Goal: Book appointment/travel/reservation

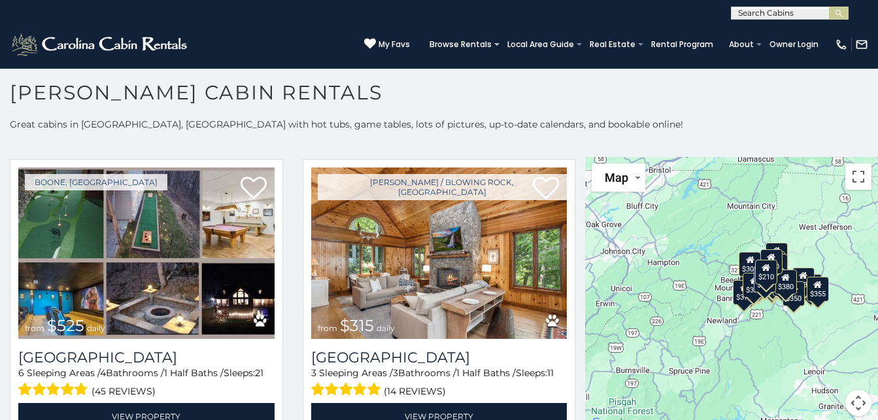
scroll to position [324, 0]
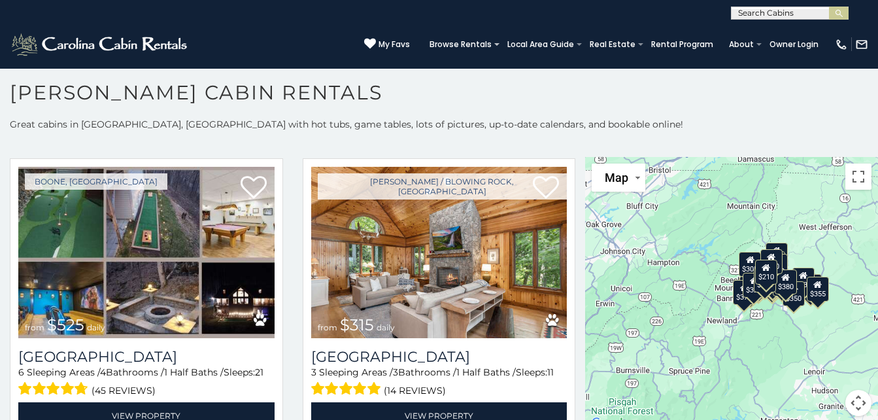
click at [849, 402] on button "Map camera controls" at bounding box center [858, 403] width 26 height 26
click at [819, 400] on button "Zoom out" at bounding box center [826, 403] width 26 height 26
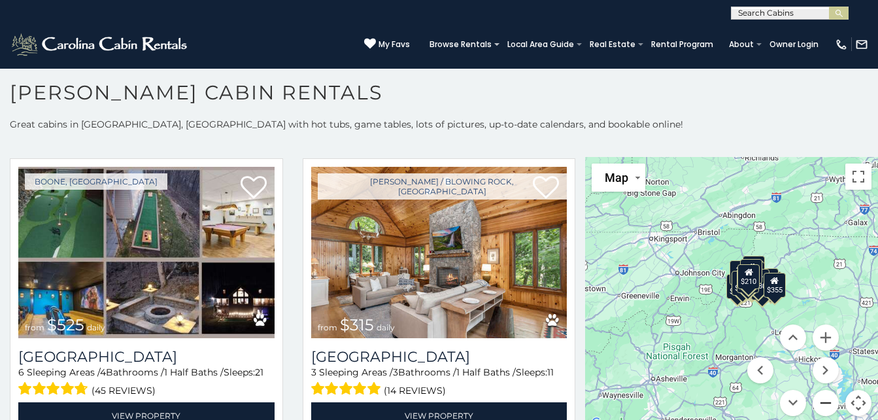
click at [819, 400] on button "Zoom out" at bounding box center [826, 403] width 26 height 26
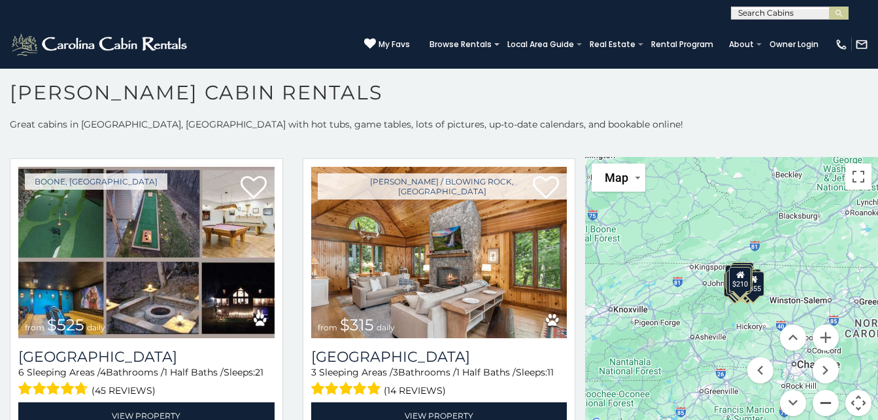
click at [819, 400] on button "Zoom out" at bounding box center [826, 403] width 26 height 26
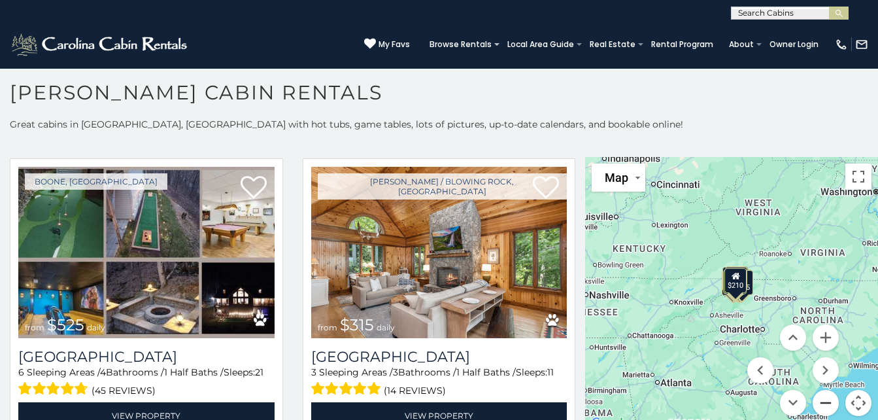
click at [819, 400] on button "Zoom out" at bounding box center [826, 403] width 26 height 26
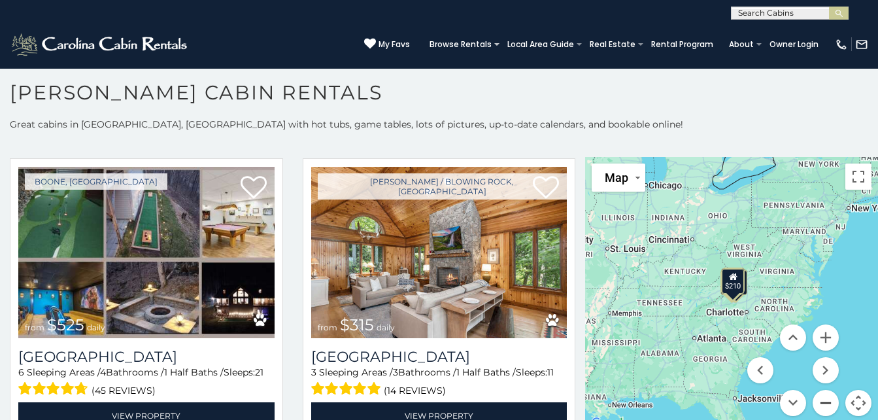
scroll to position [12, 0]
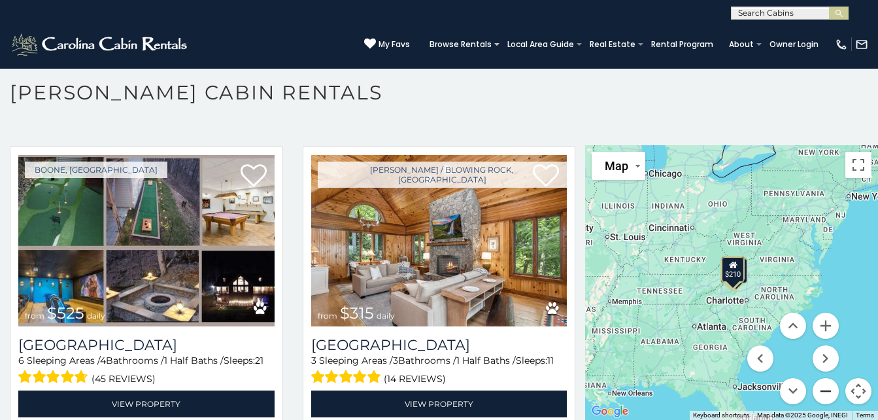
click at [826, 389] on button "Zoom out" at bounding box center [826, 391] width 26 height 26
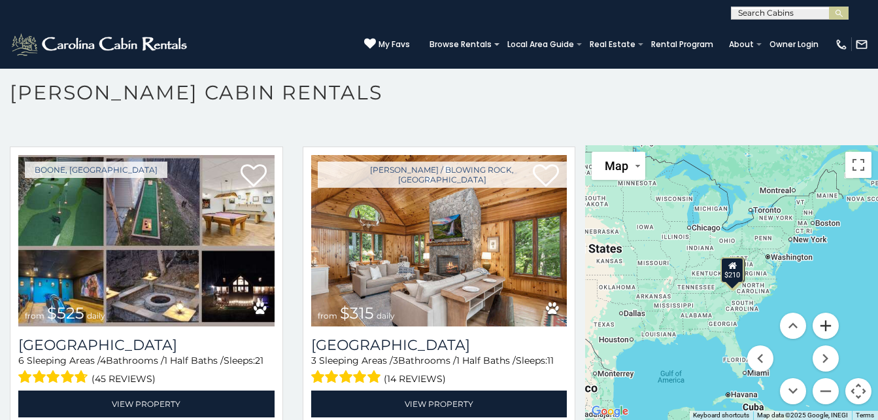
click at [819, 326] on button "Zoom in" at bounding box center [826, 326] width 26 height 26
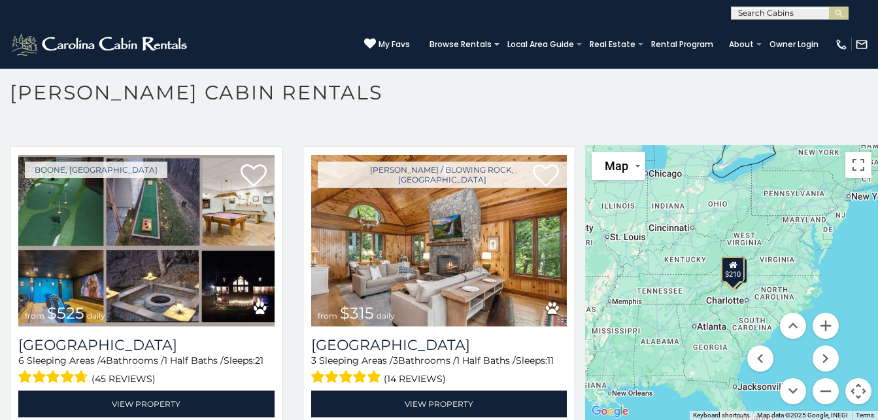
click at [757, 337] on menu at bounding box center [793, 359] width 92 height 92
click at [788, 389] on button "Move down" at bounding box center [793, 391] width 26 height 26
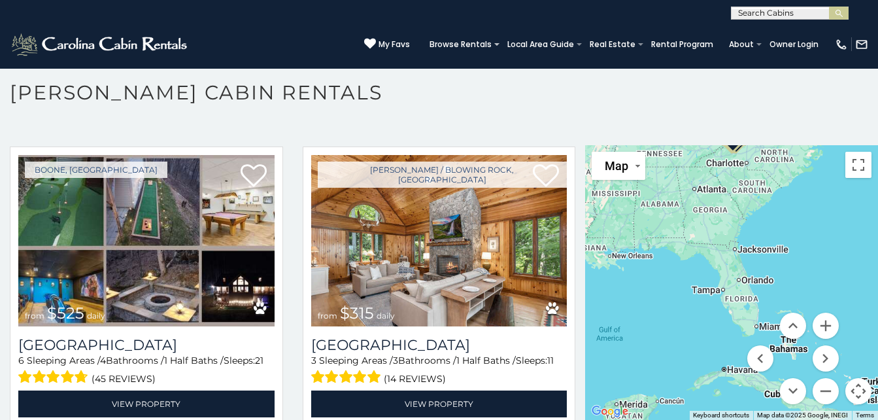
click at [749, 214] on div "$349 $480 $525 $315 $355 $675 $635 $930 $400 $451 $330 $400 $485 $460 $395 $695…" at bounding box center [731, 282] width 293 height 275
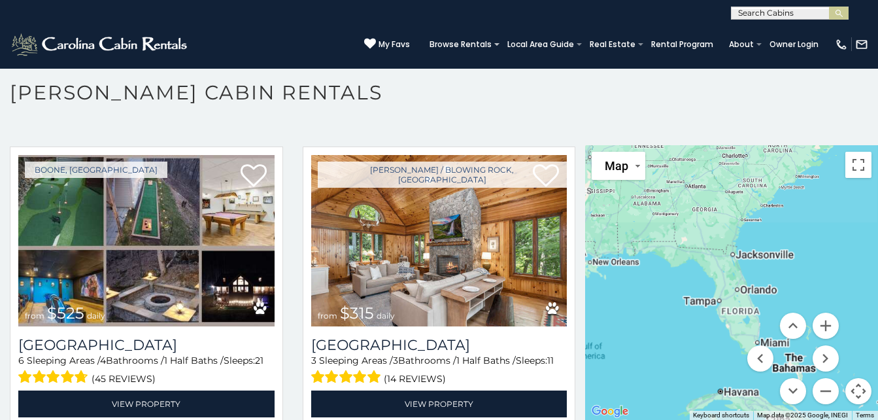
click at [749, 214] on div "$349 $480 $525 $315 $355 $675 $635 $930 $400 $451 $330 $400 $485 $460 $395 $695…" at bounding box center [731, 282] width 293 height 275
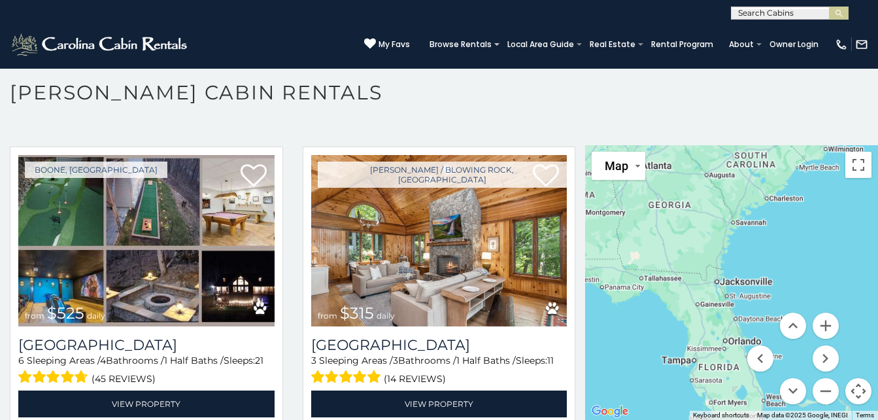
click at [749, 214] on div "$349 $480 $525 $315 $355 $675 $635 $930 $400 $451 $330 $400 $485 $460 $395 $695…" at bounding box center [731, 282] width 293 height 275
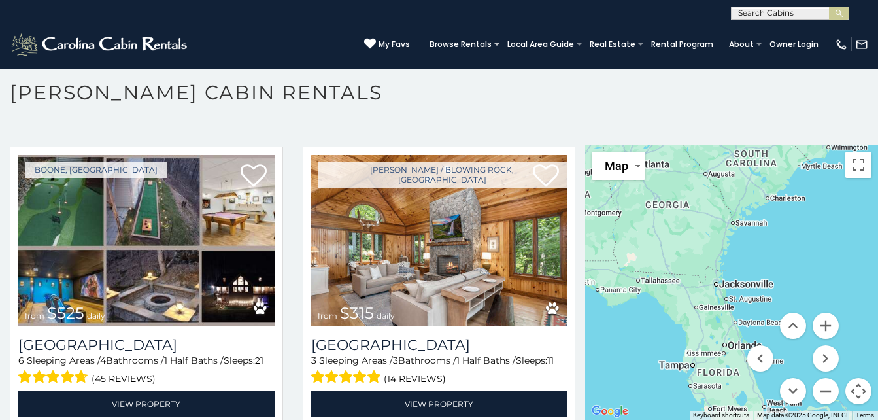
click at [768, 201] on div "$349 $480 $525 $315 $355 $675 $635 $930 $400 $451 $330 $400 $485 $460 $395 $695…" at bounding box center [731, 282] width 293 height 275
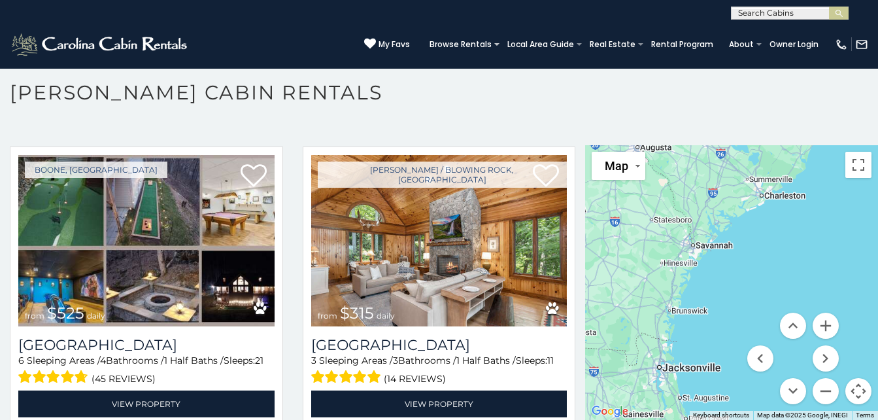
click at [692, 248] on div "$349 $480 $525 $315 $355 $675 $635 $930 $400 $451 $330 $400 $485 $460 $395 $695…" at bounding box center [731, 282] width 293 height 275
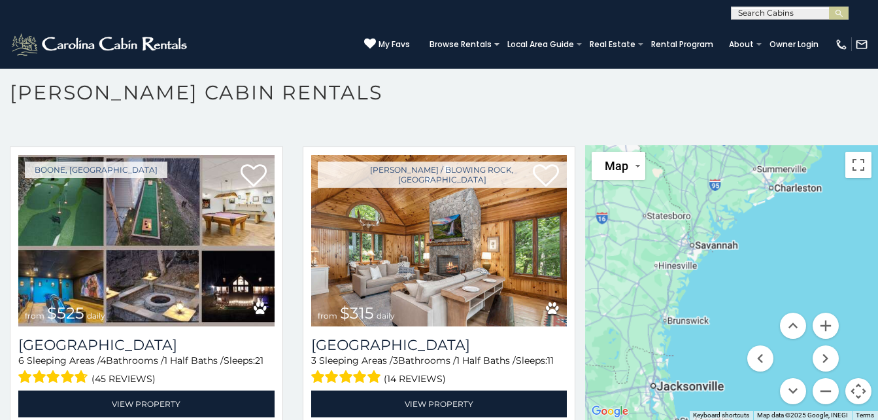
click at [692, 248] on div "$349 $480 $525 $315 $355 $675 $635 $930 $400 $451 $330 $400 $485 $460 $395 $695…" at bounding box center [731, 282] width 293 height 275
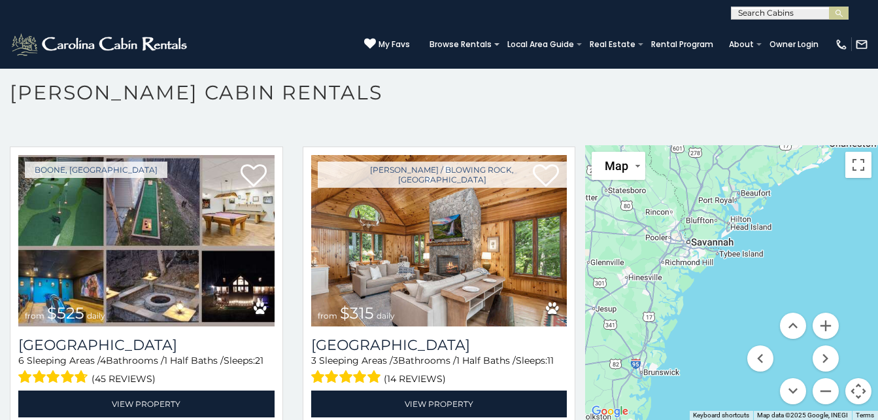
click at [692, 248] on div "$349 $480 $525 $315 $355 $675 $635 $930 $400 $451 $330 $400 $485 $460 $395 $695…" at bounding box center [731, 282] width 293 height 275
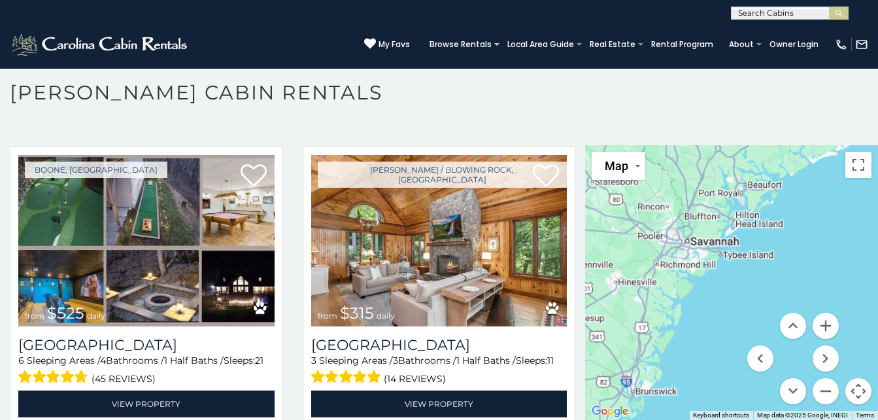
click at [692, 248] on div "$349 $480 $525 $315 $355 $675 $635 $930 $400 $451 $330 $400 $485 $460 $395 $695…" at bounding box center [731, 282] width 293 height 275
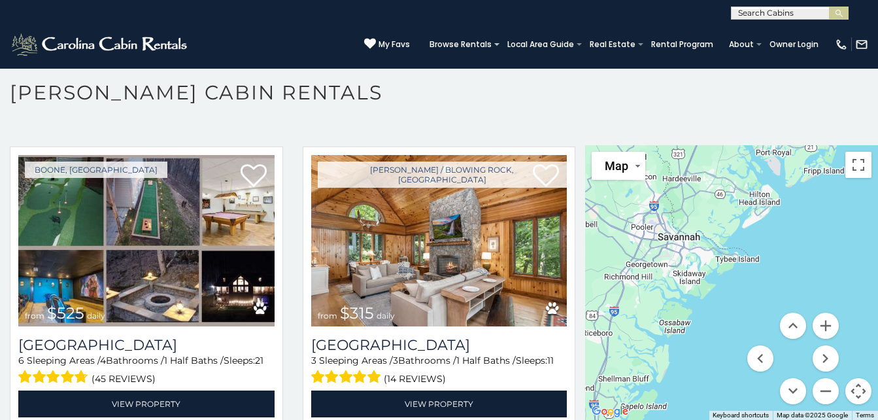
click at [689, 260] on div "$349 $480 $525 $315 $355 $675 $635 $930 $400 $451 $330 $400 $485 $460 $395 $695…" at bounding box center [731, 282] width 293 height 275
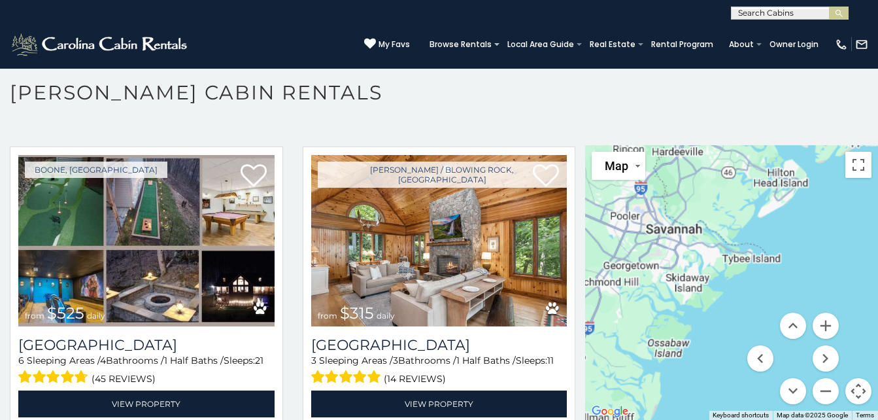
click at [689, 260] on div "$349 $480 $525 $315 $355 $675 $635 $930 $400 $451 $330 $400 $485 $460 $395 $695…" at bounding box center [731, 282] width 293 height 275
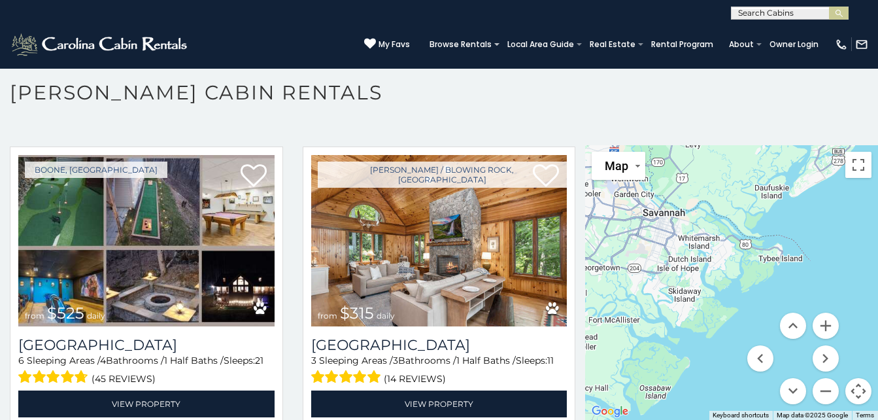
click at [628, 197] on div "$349 $480 $525 $315 $355 $675 $635 $930 $400 $451 $330 $400 $485 $460 $395 $695…" at bounding box center [731, 282] width 293 height 275
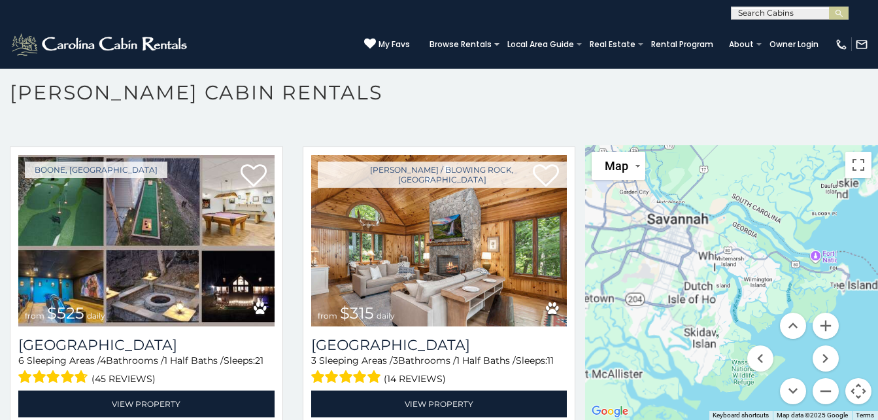
click at [628, 197] on div "$349 $480 $525 $315 $355 $675 $635 $930 $400 $451 $330 $400 $485 $460 $395 $695…" at bounding box center [731, 282] width 293 height 275
